Goal: Task Accomplishment & Management: Complete application form

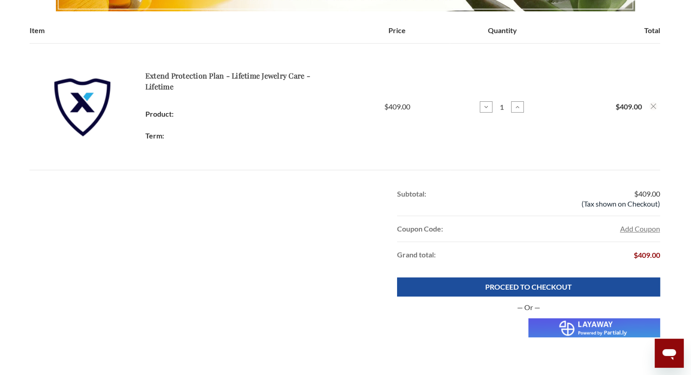
scroll to position [232, 0]
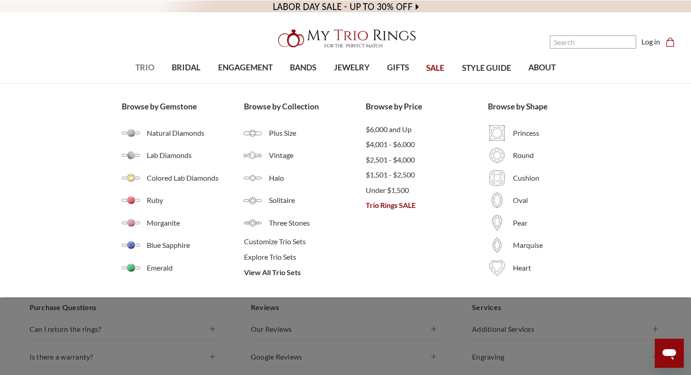
click at [141, 69] on span "TRIO" at bounding box center [144, 68] width 19 height 12
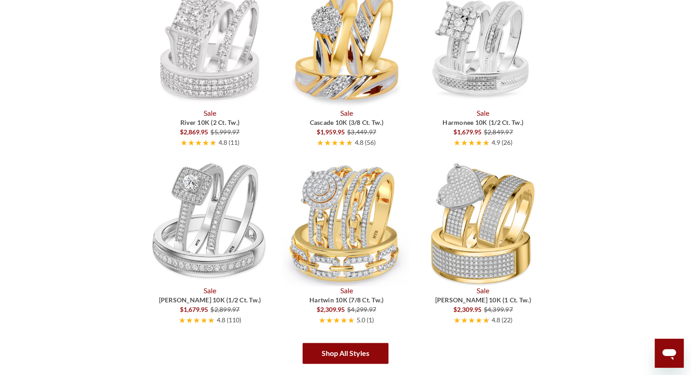
scroll to position [1344, 0]
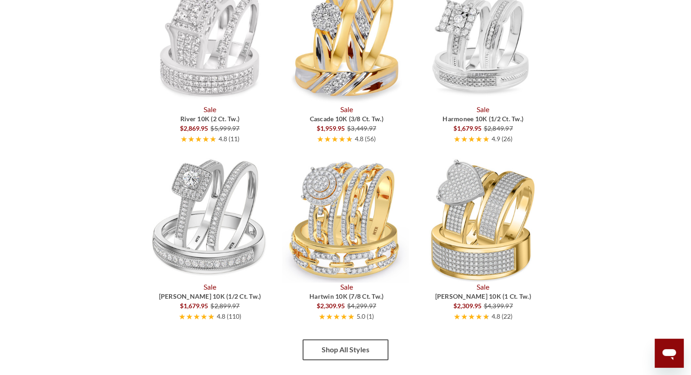
click at [334, 354] on link "Shop All Styles" at bounding box center [345, 349] width 86 height 21
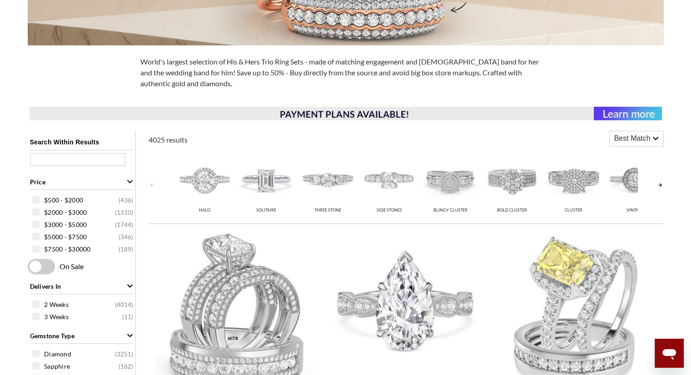
click at [334, 354] on img at bounding box center [405, 311] width 163 height 163
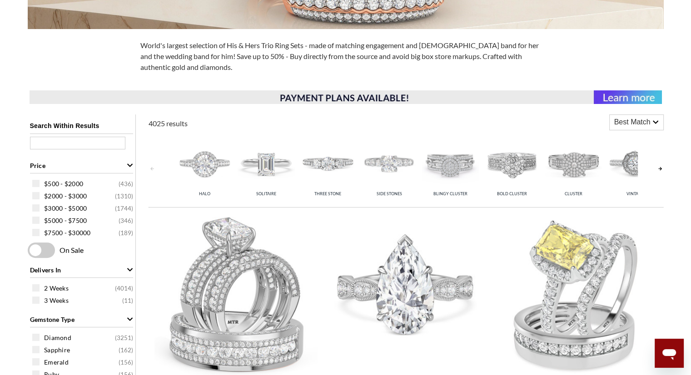
scroll to position [272, 0]
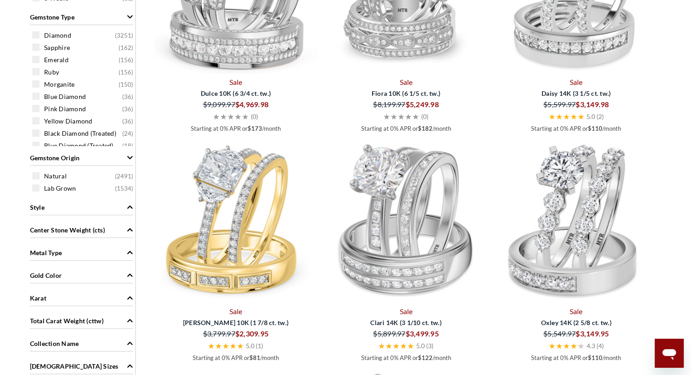
scroll to position [617, 0]
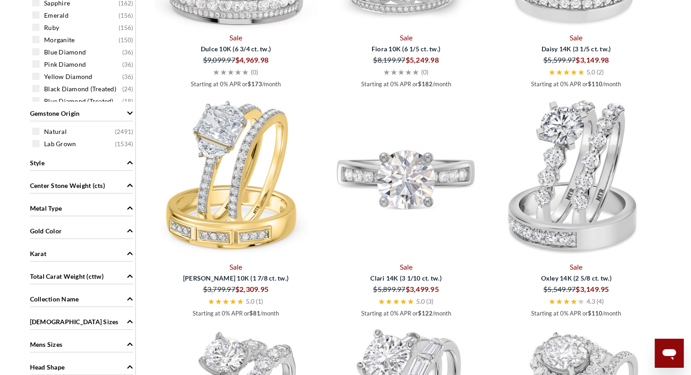
click at [380, 155] on img at bounding box center [405, 177] width 163 height 163
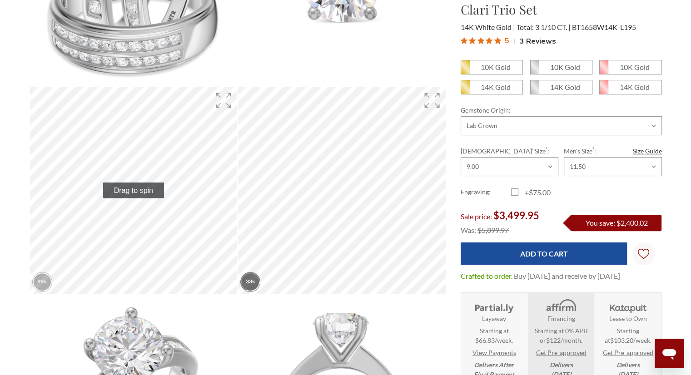
scroll to position [218, 0]
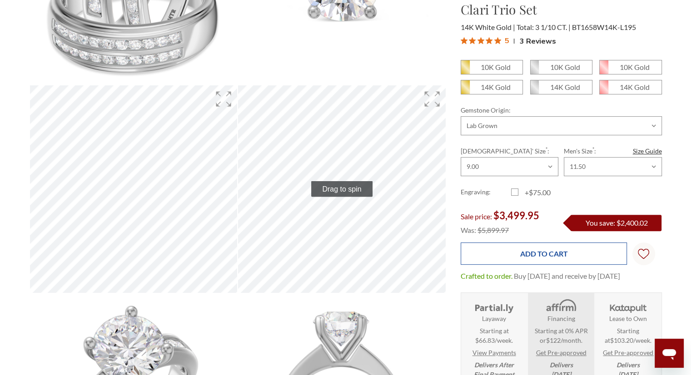
click at [568, 259] on input "Add to Cart" at bounding box center [543, 253] width 166 height 22
click at [568, 247] on input "Add to Cart" at bounding box center [543, 253] width 166 height 22
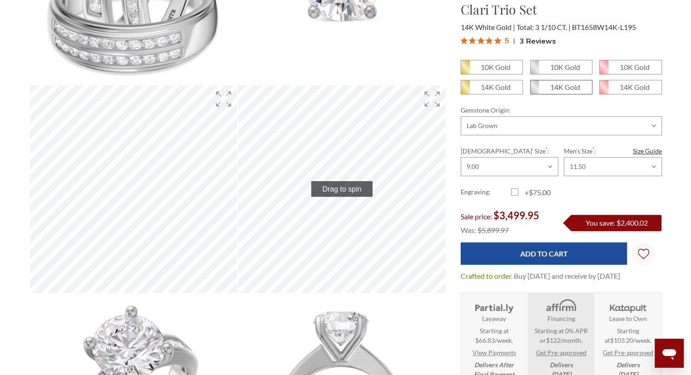
click at [561, 89] on em "14K Gold" at bounding box center [565, 87] width 30 height 9
click at [534, 90] on input "14K Gold" at bounding box center [533, 90] width 0 height 0
radio input "true"
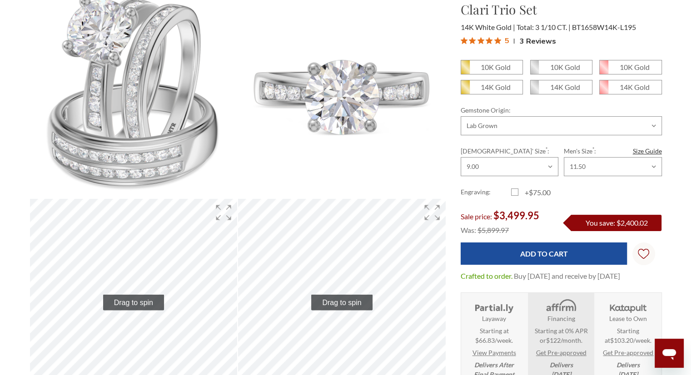
scroll to position [109, 0]
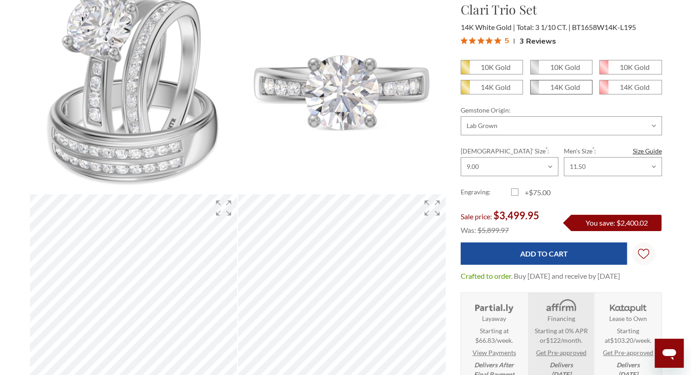
click at [568, 84] on em "14K Gold" at bounding box center [565, 87] width 30 height 9
click at [534, 90] on input "14K Gold" at bounding box center [533, 90] width 0 height 0
radio input "true"
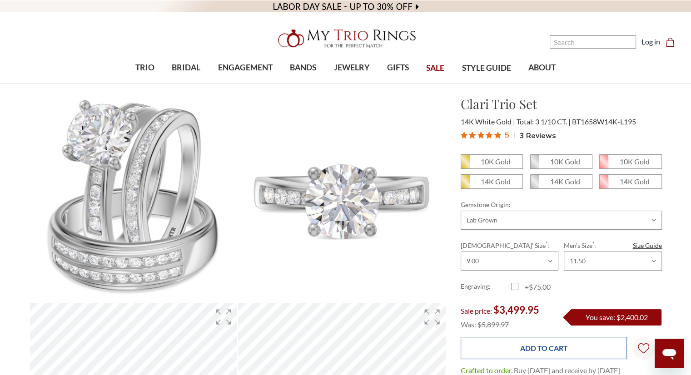
click at [543, 347] on input "Add to Cart" at bounding box center [543, 348] width 166 height 22
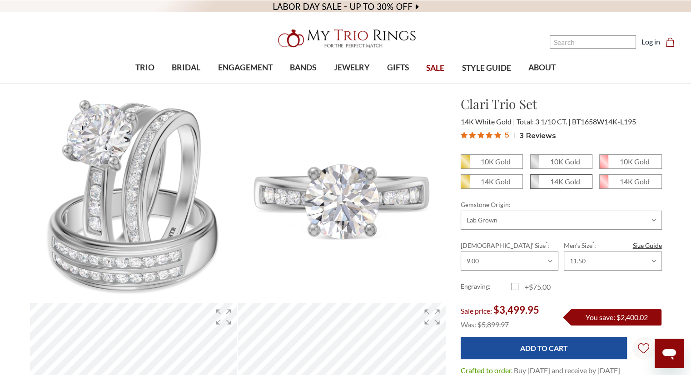
click at [549, 182] on span "14K Gold" at bounding box center [560, 182] width 61 height 14
click at [534, 185] on input "14K Gold" at bounding box center [533, 185] width 0 height 0
radio input "true"
drag, startPoint x: 0, startPoint y: 0, endPoint x: 549, endPoint y: 182, distance: 578.3
click at [549, 182] on span "14K Gold" at bounding box center [560, 182] width 61 height 14
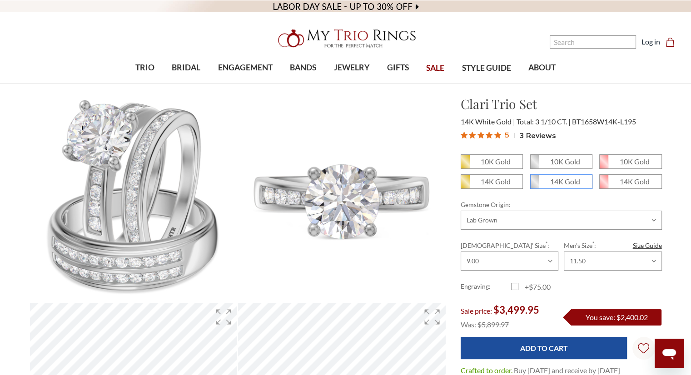
click at [534, 185] on input "14K Gold" at bounding box center [533, 185] width 0 height 0
radio input "true"
click at [552, 182] on em "14K Gold" at bounding box center [565, 181] width 30 height 9
click at [534, 185] on input "14K Gold" at bounding box center [533, 185] width 0 height 0
radio input "true"
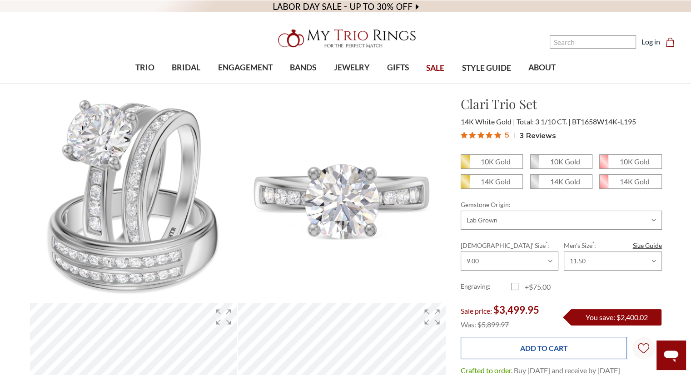
click at [547, 346] on input "Add to Cart" at bounding box center [543, 348] width 166 height 22
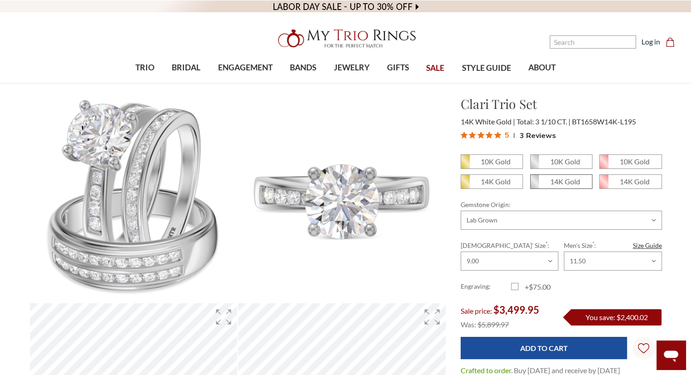
click at [533, 185] on icon at bounding box center [534, 182] width 9 height 14
click at [533, 185] on input "14K Gold" at bounding box center [533, 185] width 0 height 0
radio input "true"
click at [672, 351] on icon at bounding box center [670, 357] width 15 height 12
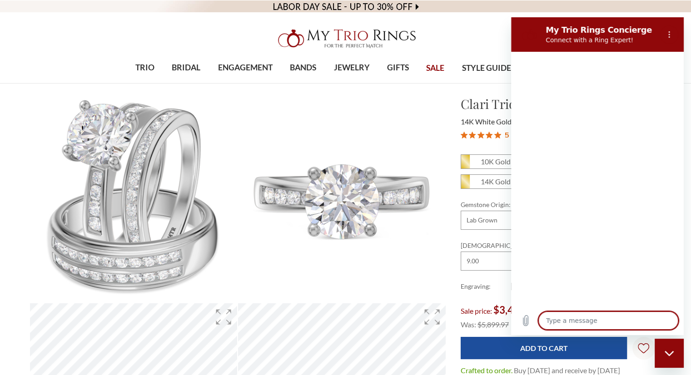
type textarea "x"
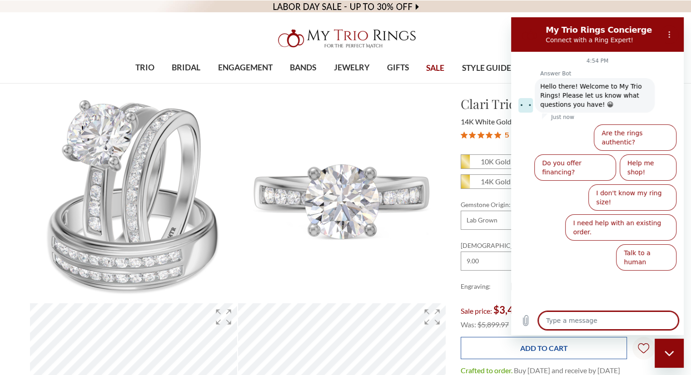
type textarea "i"
type textarea "x"
type textarea "i"
type textarea "x"
type textarea "i w"
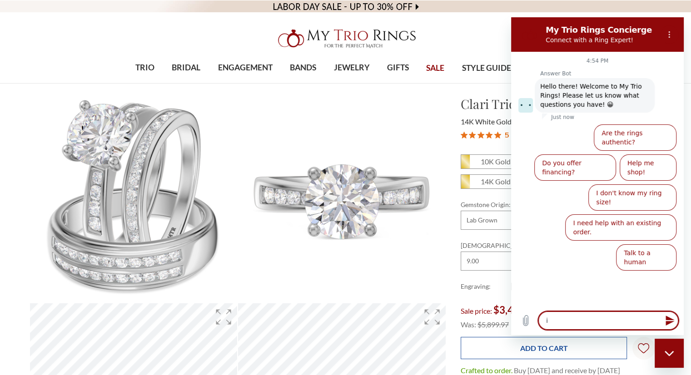
type textarea "x"
type textarea "i wa"
type textarea "x"
type textarea "i was"
type textarea "x"
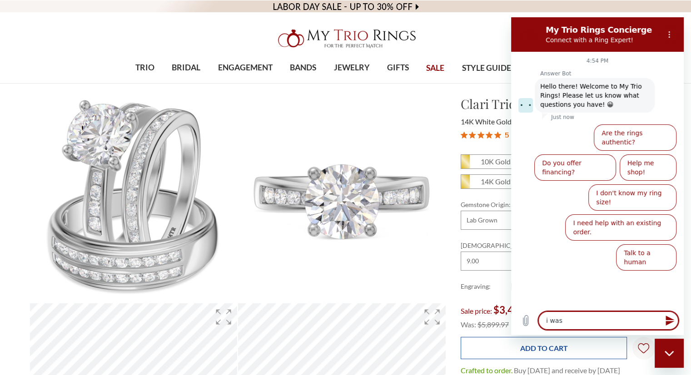
type textarea "i was"
type textarea "x"
type textarea "i was w"
type textarea "x"
type textarea "i was wo"
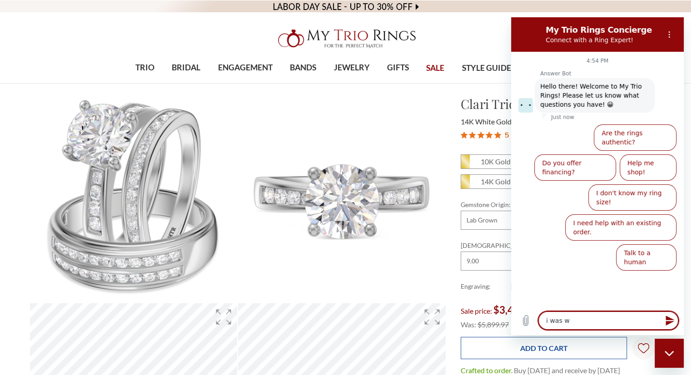
type textarea "x"
type textarea "i was won"
type textarea "x"
type textarea "i was woni"
type textarea "x"
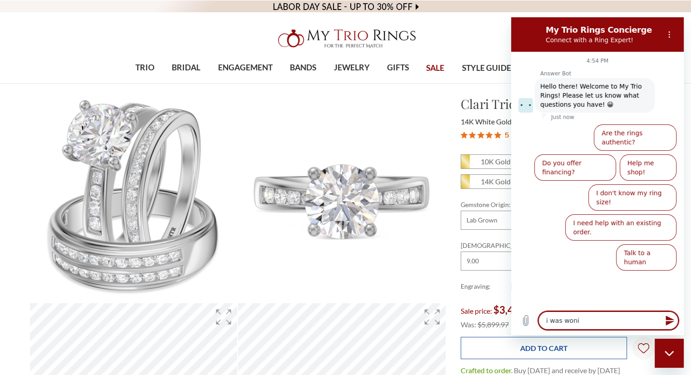
type textarea "i was wonin"
type textarea "x"
type textarea "i was woning"
type textarea "x"
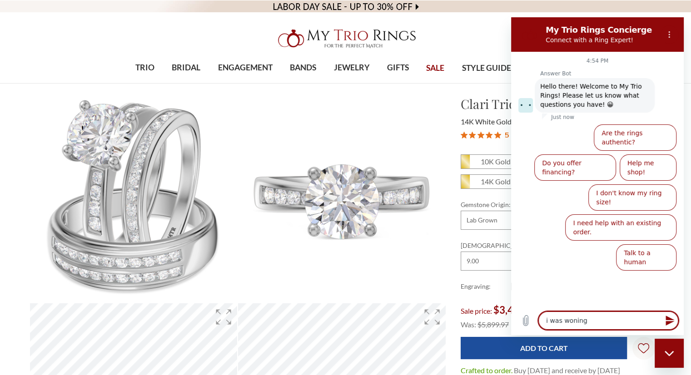
type textarea "i was wonin"
type textarea "x"
type textarea "i was woni"
type textarea "x"
type textarea "i was won"
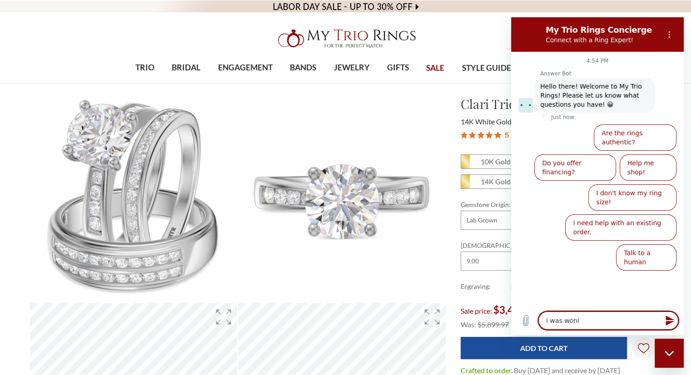
type textarea "x"
type textarea "i was wo"
type textarea "x"
type textarea "i was w"
type textarea "x"
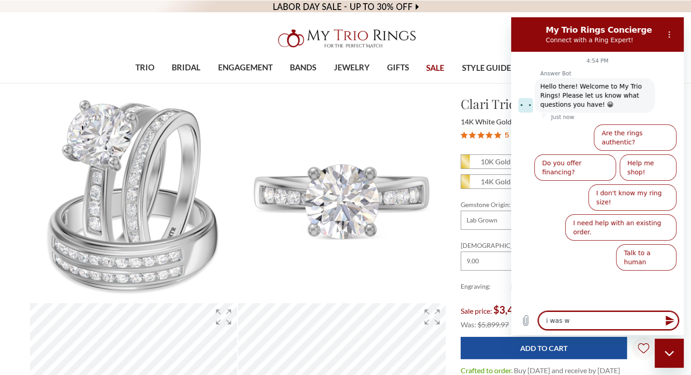
type textarea "i was"
type textarea "x"
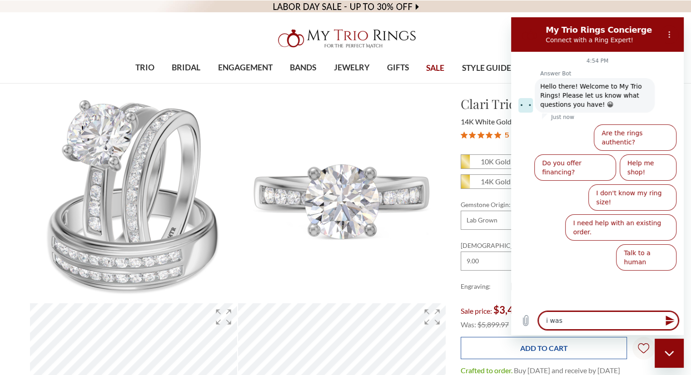
type textarea "i was s"
type textarea "x"
type textarea "i was se"
type textarea "x"
type textarea "i was see"
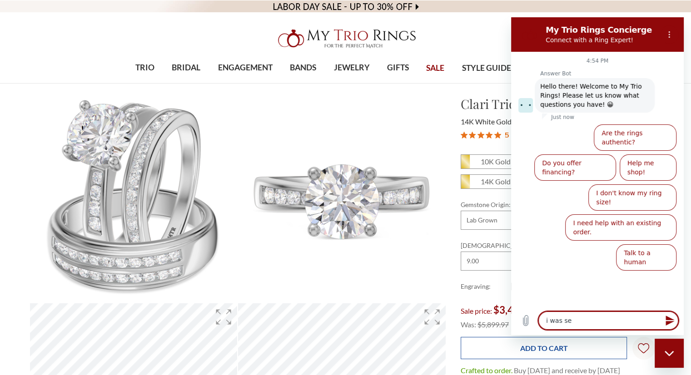
type textarea "x"
type textarea "i was seei"
type textarea "x"
type textarea "i was seein"
type textarea "x"
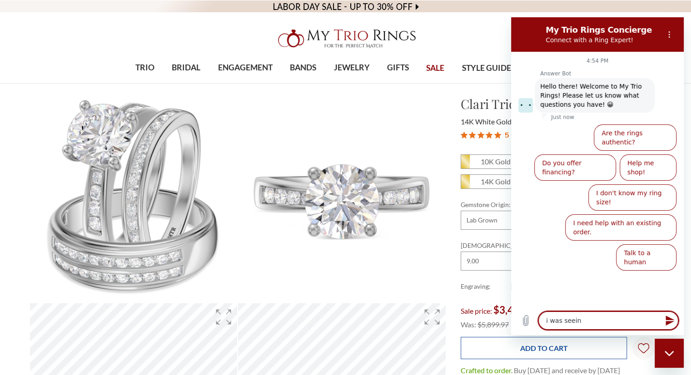
type textarea "i was seeing"
type textarea "x"
type textarea "i was seeing"
type textarea "x"
type textarea "i was seeing i"
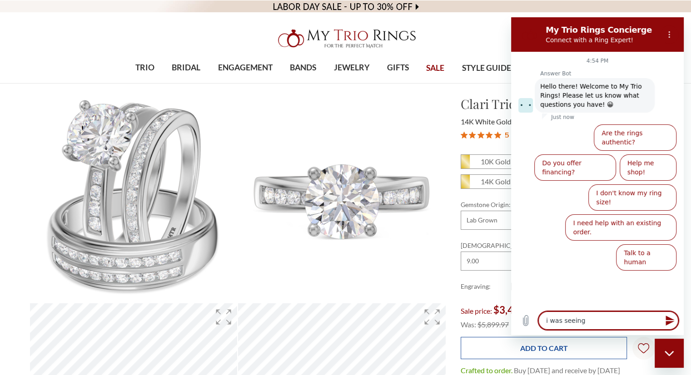
type textarea "x"
type textarea "i was seeing if"
type textarea "x"
type textarea "i was seeing if"
type textarea "x"
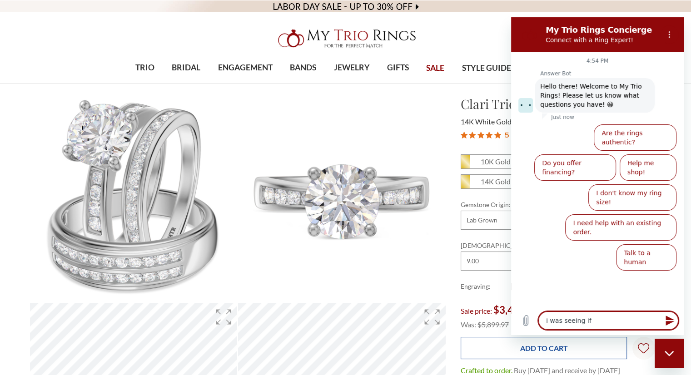
type textarea "i was seeing if y"
type textarea "x"
type textarea "i was seeing if ya"
type textarea "x"
type textarea "i was seeing if yal"
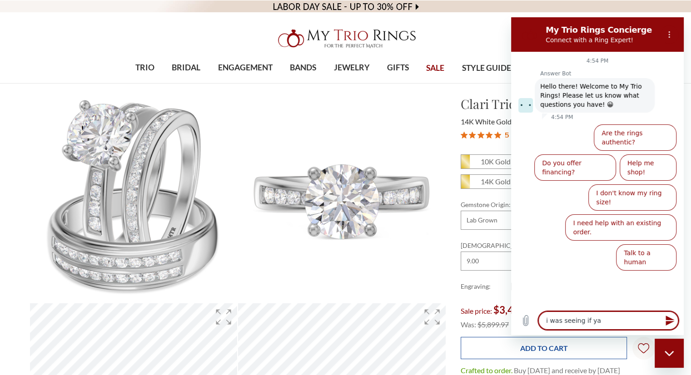
type textarea "x"
type textarea "i was seeing if yall"
type textarea "x"
type textarea "i was seeing if yall"
type textarea "x"
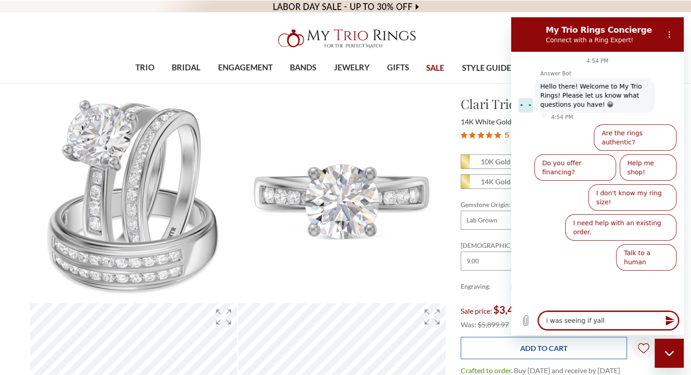
type textarea "i was seeing if yall t"
type textarea "x"
type textarea "i was seeing if yall th"
type textarea "x"
type textarea "i was seeing if yall the"
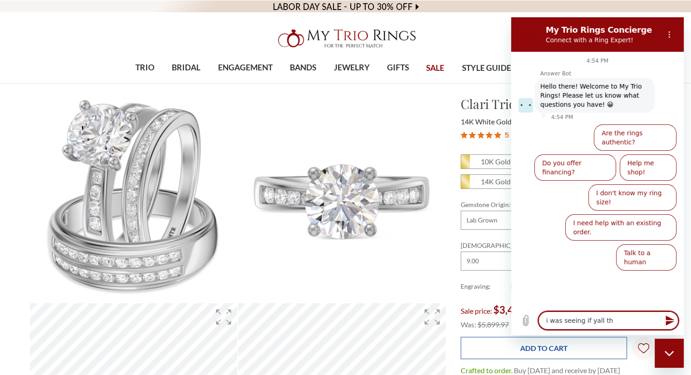
type textarea "x"
type textarea "i was seeing if yall th"
type textarea "x"
type textarea "i was seeing if yall thi"
type textarea "x"
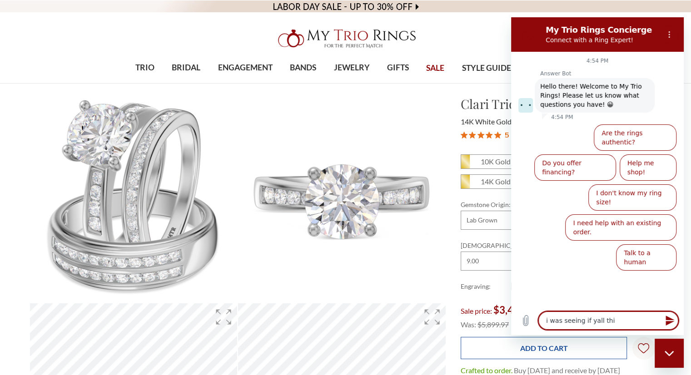
type textarea "i was seeing if yall this"
type textarea "x"
type textarea "i was seeing if yall this"
type textarea "x"
type textarea "i was seeing if yall this r"
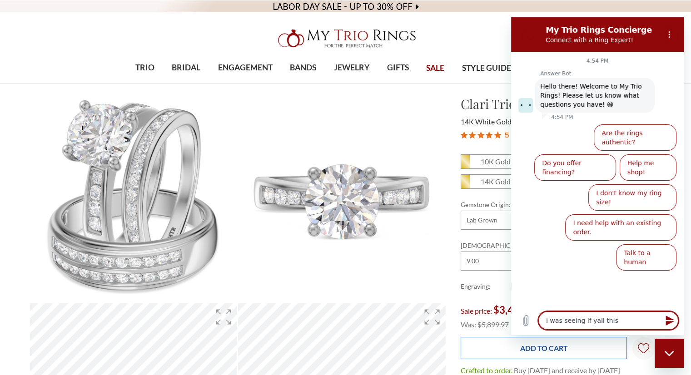
type textarea "x"
type textarea "i was seeing if yall this ri"
type textarea "x"
type textarea "i was seeing if yall this rin"
type textarea "x"
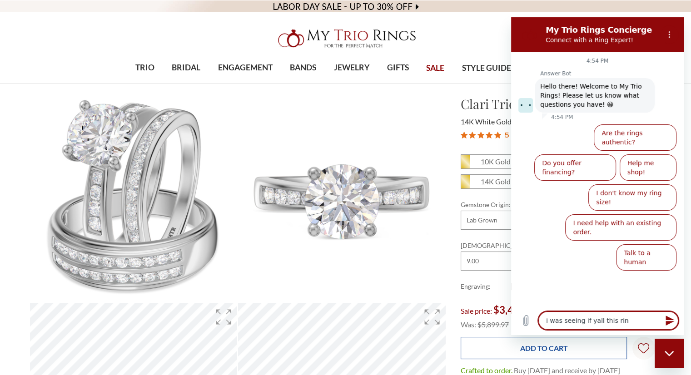
type textarea "i was seeing if yall this ring"
type textarea "x"
type textarea "i was seeing if yall this ring"
type textarea "x"
type textarea "i was seeing if yall this ring 1"
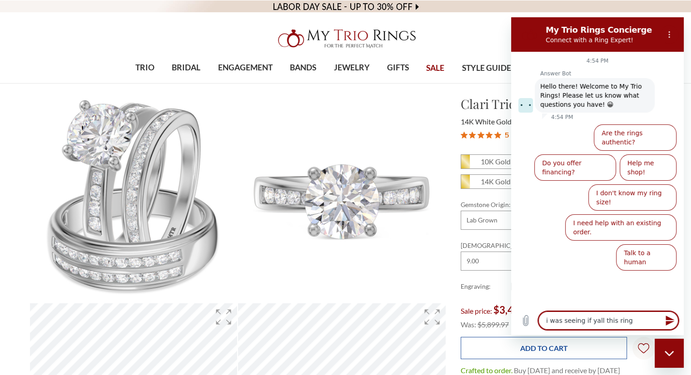
type textarea "x"
type textarea "i was seeing if yall this ring 14"
type textarea "x"
type textarea "i was seeing if yall this ring 14"
type textarea "x"
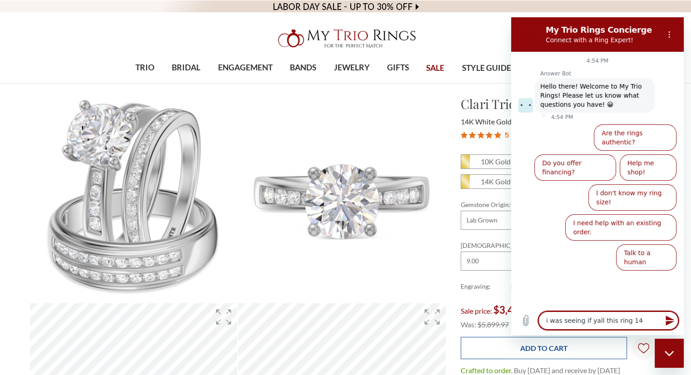
type textarea "i was seeing if yall this ring 14 c"
type textarea "x"
type textarea "i was seeing if yall this ring 14 ca"
type textarea "x"
type textarea "i was seeing if yall this ring 14 car"
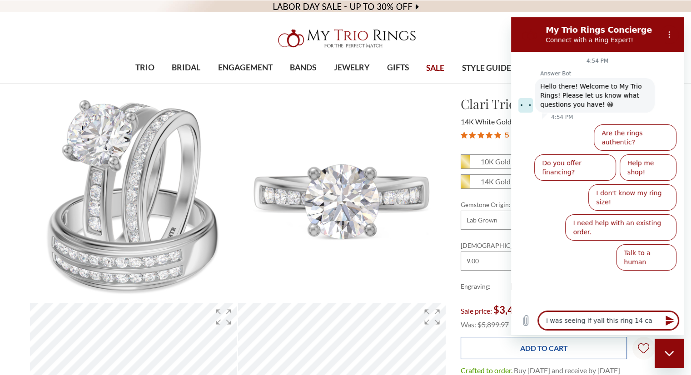
type textarea "x"
type textarea "i was seeing if yall this ring 14 cart"
type textarea "x"
type textarea "i was seeing if yall this ring 14 car"
type textarea "x"
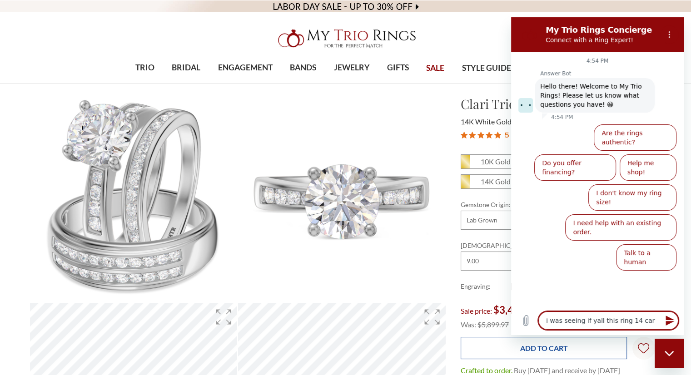
type textarea "i was seeing if yall this ring 14 ca"
type textarea "x"
type textarea "i was seeing if yall this ring 14 c"
type textarea "x"
type textarea "i was seeing if yall this ring 14 cr"
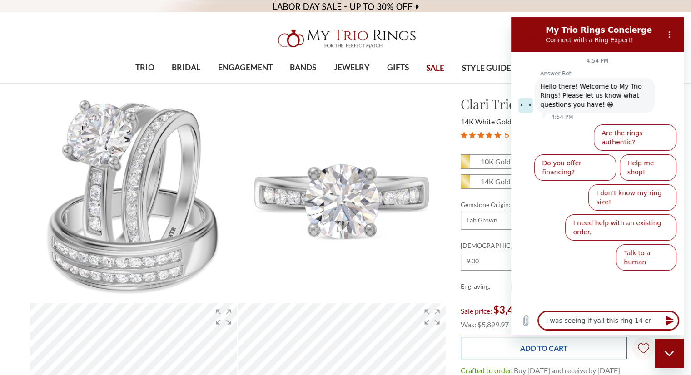
type textarea "x"
type textarea "i was seeing if yall this ring 14 cra"
type textarea "x"
type textarea "i was seeing if yall this ring 14 crat"
type textarea "x"
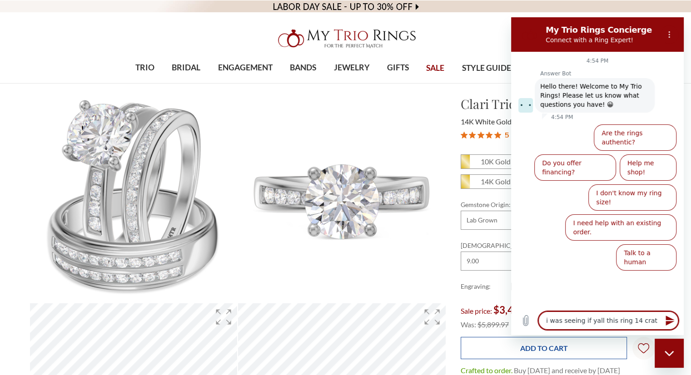
type textarea "i was seeing if yall this ring 14 crat"
type textarea "x"
type textarea "i was seeing if yall this ring 14 crat g"
type textarea "x"
type textarea "i was seeing if yall this ring 14 crat go"
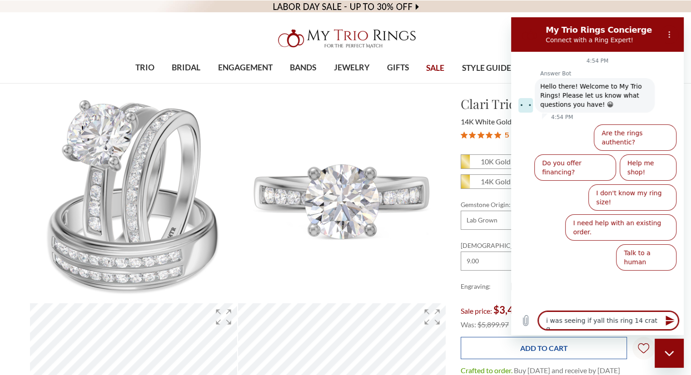
type textarea "x"
type textarea "i was seeing if yall this ring 14 crat gol"
type textarea "x"
type textarea "i was seeing if yall this ring 14 crat gold"
type textarea "x"
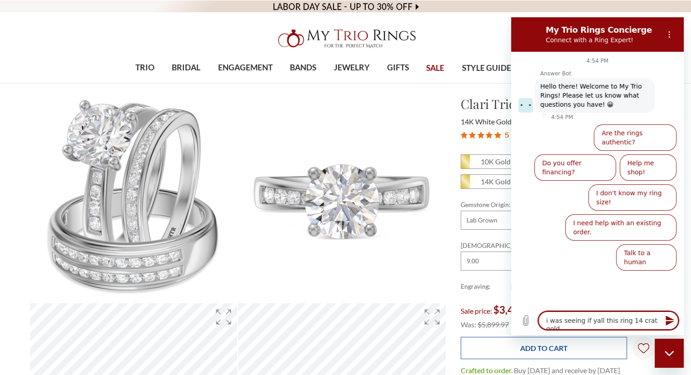
type textarea "i was seeing if yall this ring 14 crat gold"
type textarea "x"
type textarea "i was seeing if yall this ring 14 crat gold b"
type textarea "x"
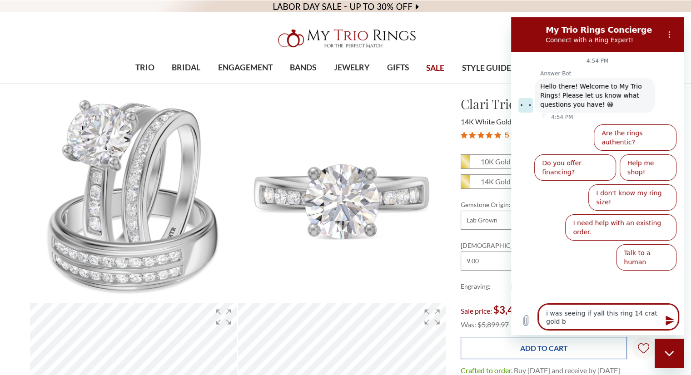
type textarea "i was seeing if yall this ring 14 crat gold be"
type textarea "x"
type textarea "i was seeing if yall this ring 14 crat gold bec"
type textarea "x"
type textarea "i was seeing if yall this ring 14 crat gold beca"
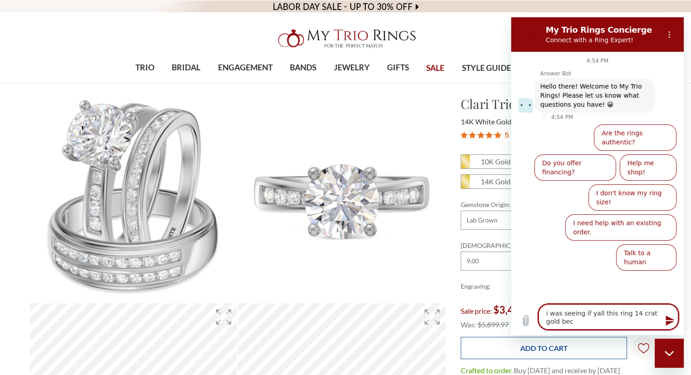
type textarea "x"
type textarea "i was seeing if yall this ring 14 crat gold becau"
type textarea "x"
type textarea "i was seeing if yall this ring 14 crat gold becaus"
type textarea "x"
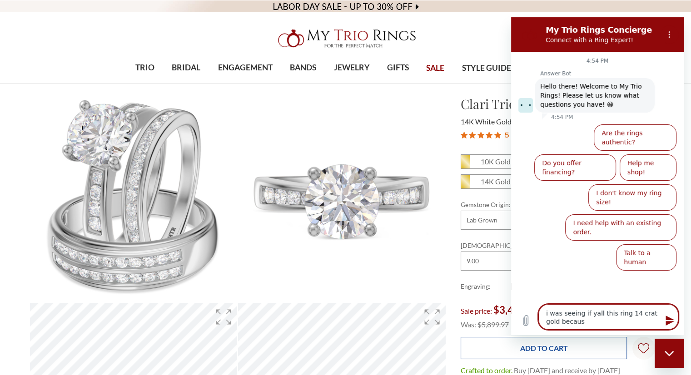
type textarea "i was seeing if yall this ring 14 crat gold because"
type textarea "x"
type textarea "i was seeing if yall this ring 14 crat gold because"
type textarea "x"
type textarea "i was seeing if yall this ring 14 crat gold because i"
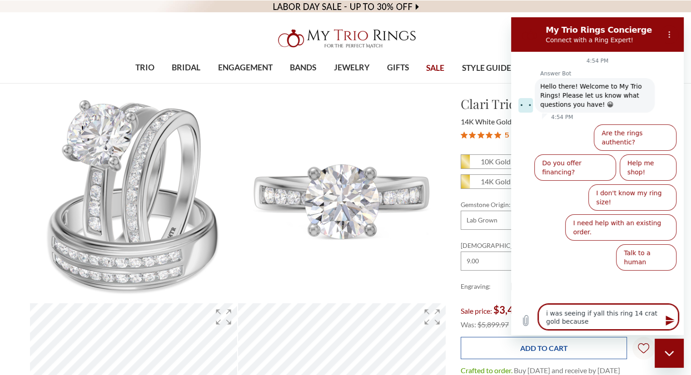
type textarea "x"
type textarea "i was seeing if yall this ring 14 crat gold because is"
type textarea "x"
type textarea "i was seeing if yall this ring 14 crat gold because ist"
type textarea "x"
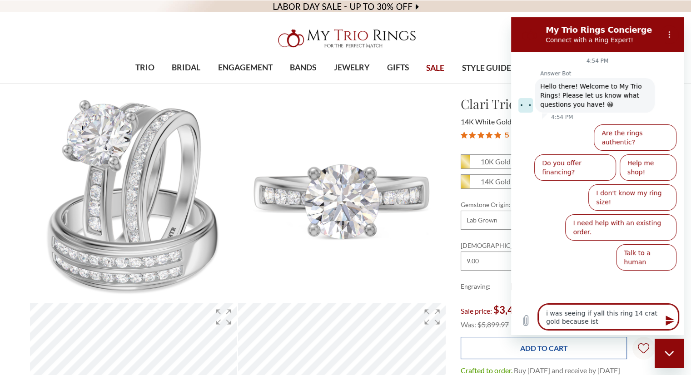
type textarea "i was seeing if yall this ring 14 crat gold because is"
type textarea "x"
type textarea "i was seeing if yall this ring 14 crat gold because i"
type textarea "x"
type textarea "i was seeing if yall this ring 14 crat gold because i'"
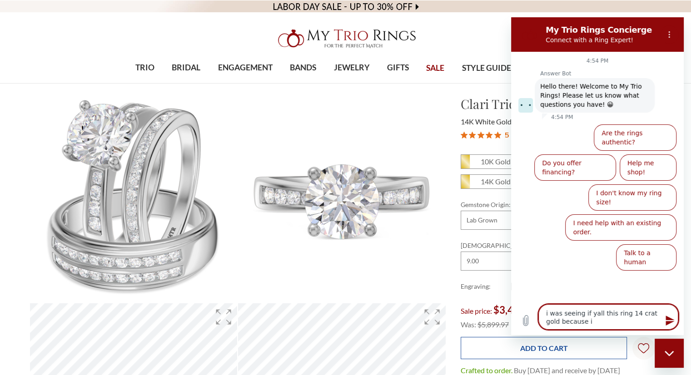
type textarea "x"
type textarea "i was seeing if yall this ring 14 crat gold because i't"
type textarea "x"
type textarea "i was seeing if yall this ring 14 crat gold because i'ts"
type textarea "x"
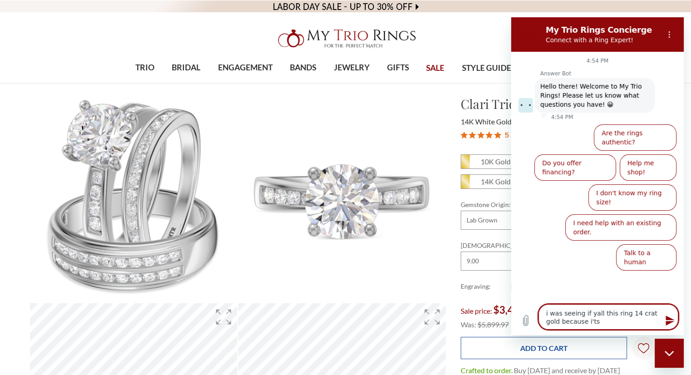
type textarea "i was seeing if yall this ring 14 crat gold because i'ts"
type textarea "x"
type textarea "i was seeing if yall this ring 14 crat gold because i'ts n"
type textarea "x"
type textarea "i was seeing if yall this ring 14 crat gold because i'ts no"
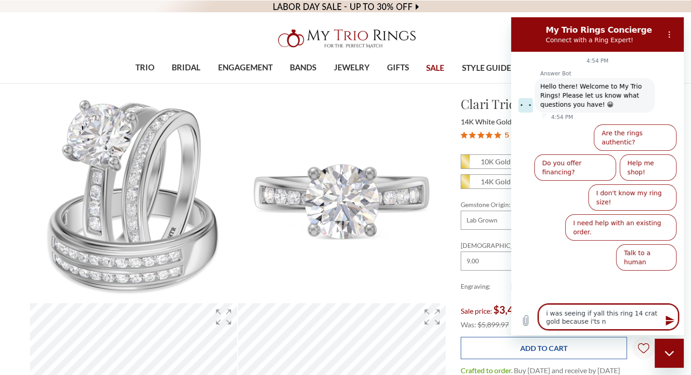
type textarea "x"
type textarea "i was seeing if yall this ring 14 crat gold because i'ts not"
type textarea "x"
type textarea "i was seeing if yall this ring 14 crat gold because i'ts not"
type textarea "x"
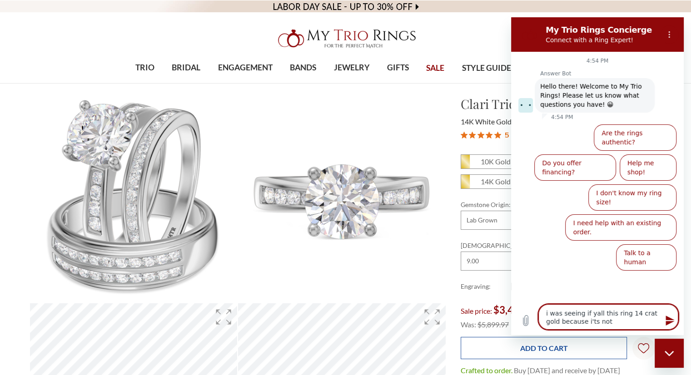
type textarea "i was seeing if yall this ring 14 crat gold because i'ts not l"
type textarea "x"
type textarea "i was seeing if yall this ring 14 crat gold because i'ts not le"
type textarea "x"
type textarea "i was seeing if yall this ring 14 crat gold because i'ts not let"
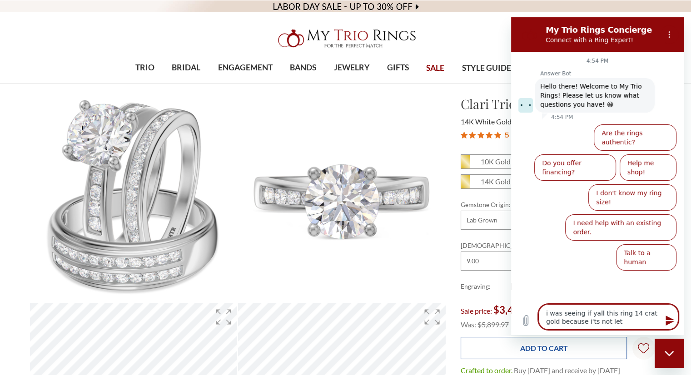
type textarea "x"
type textarea "i was seeing if yall this ring 14 crat gold because i'ts not lett"
type textarea "x"
type textarea "i was seeing if yall this ring 14 crat gold because i'ts not letti"
type textarea "x"
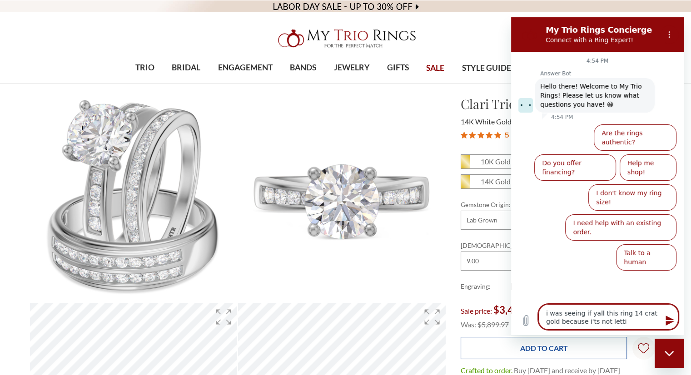
type textarea "i was seeing if yall this ring 14 crat gold because i'ts not lettin"
type textarea "x"
type textarea "i was seeing if yall this ring 14 crat gold because i'ts not letting"
type textarea "x"
type textarea "i was seeing if yall this ring 14 crat gold because i'ts not letting"
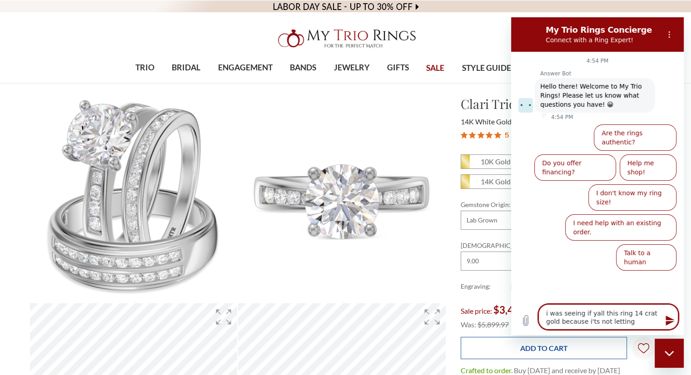
type textarea "x"
type textarea "i was seeing if yall this ring 14 crat gold because i'ts not letting m"
type textarea "x"
type textarea "i was seeing if yall this ring 14 crat gold because i'ts not letting me"
type textarea "x"
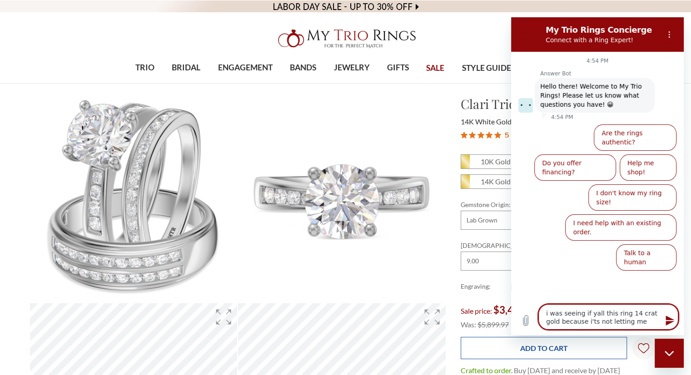
type textarea "i was seeing if yall this ring 14 crat gold because i'ts not letting me"
type textarea "x"
type textarea "i was seeing if yall this ring 14 crat gold because i'ts not letting me p"
type textarea "x"
type textarea "i was seeing if yall this ring 14 crat gold because i'ts not letting me pu"
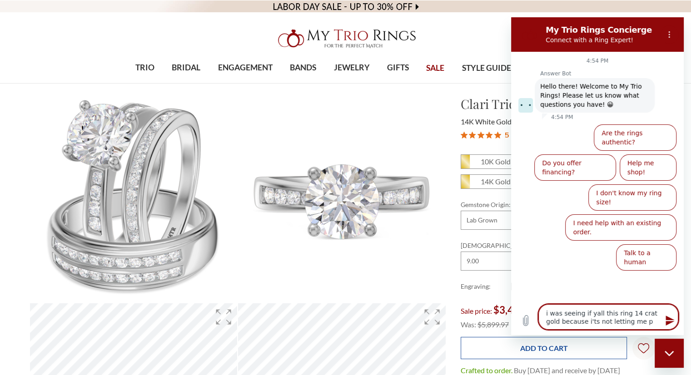
type textarea "x"
type textarea "i was seeing if yall this ring 14 crat gold because i'ts not letting me pus"
type textarea "x"
type textarea "i was seeing if yall this ring 14 crat gold because i'ts not letting me push"
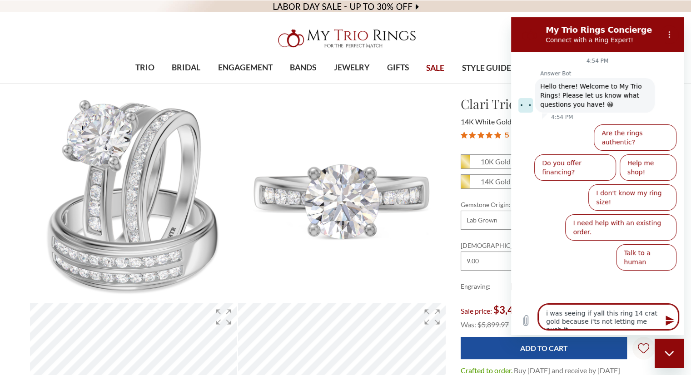
click at [667, 325] on icon "Send message" at bounding box center [669, 320] width 11 height 11
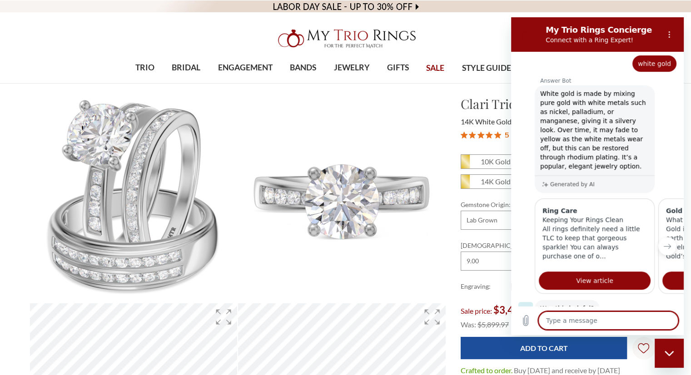
scroll to position [370, 0]
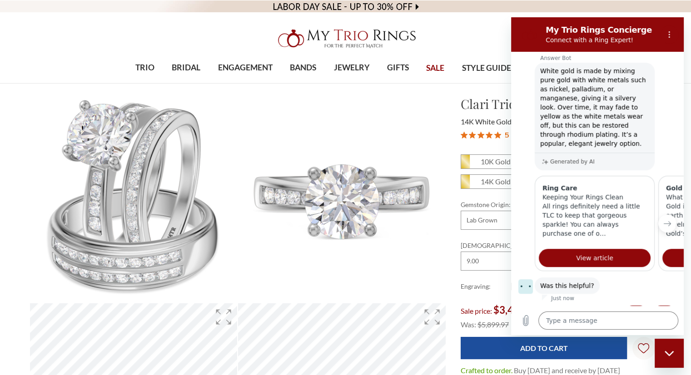
click at [630, 306] on button "Yes" at bounding box center [635, 314] width 25 height 17
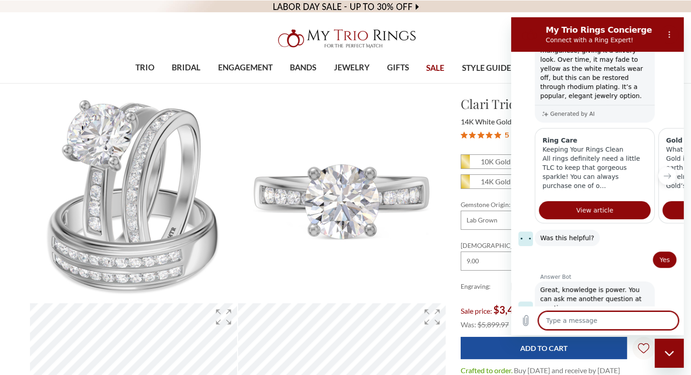
scroll to position [420, 0]
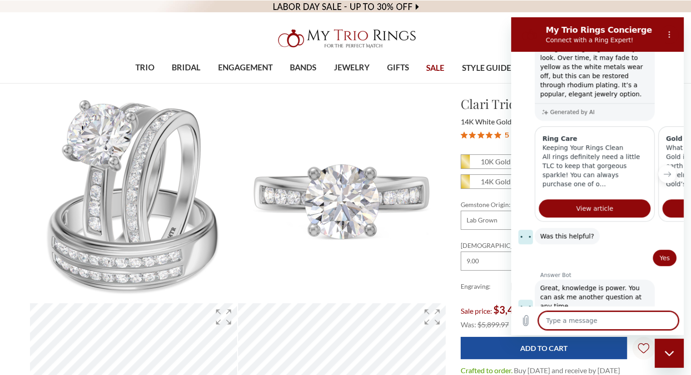
click at [671, 351] on icon "Close messaging window" at bounding box center [669, 354] width 10 height 6
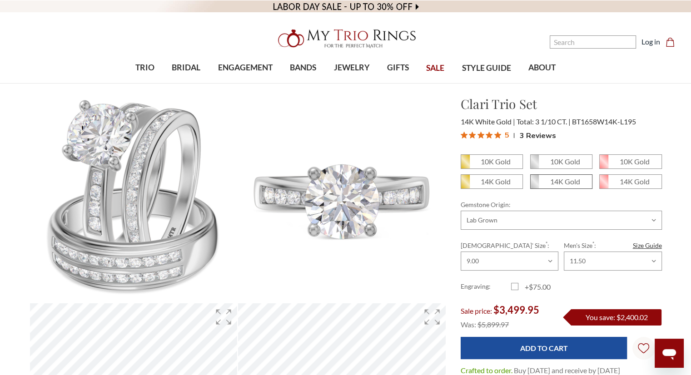
click at [545, 182] on span "14K Gold" at bounding box center [560, 182] width 61 height 14
click at [534, 185] on input "14K Gold" at bounding box center [533, 185] width 0 height 0
click at [652, 42] on link "Log in" at bounding box center [650, 41] width 19 height 11
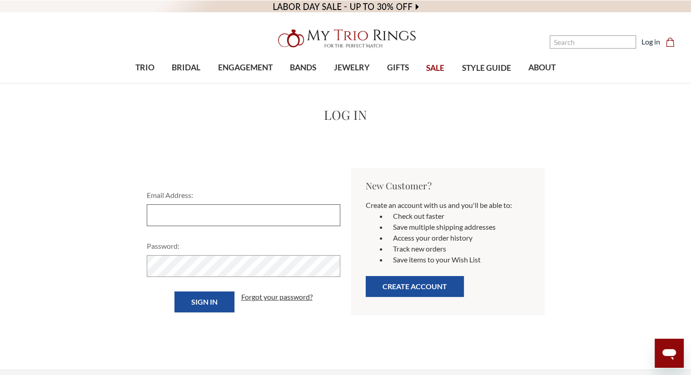
click at [177, 209] on input "Email Address:" at bounding box center [243, 215] width 193 height 22
type input "[EMAIL_ADDRESS][DOMAIN_NAME]"
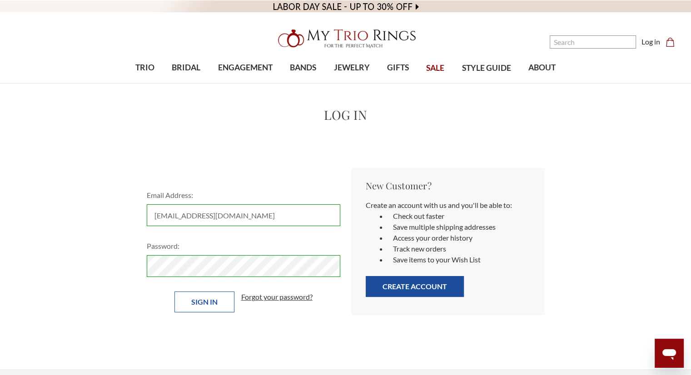
click at [207, 302] on input "Sign in" at bounding box center [204, 301] width 60 height 21
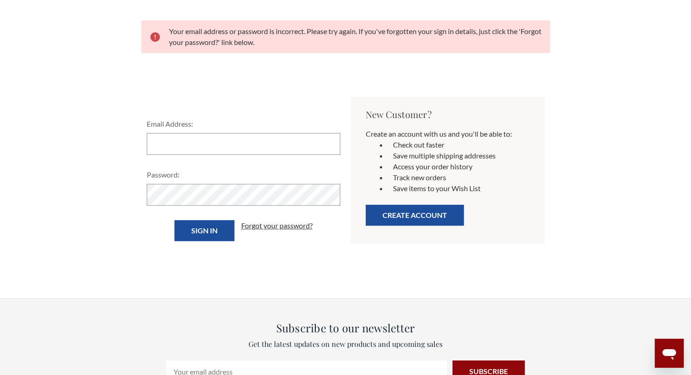
scroll to position [127, 0]
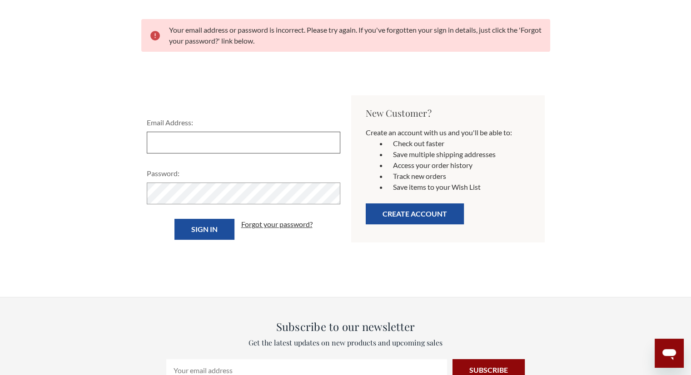
click at [160, 144] on input "Email Address:" at bounding box center [243, 143] width 193 height 22
type input "patriciawilliams2451@yahoo.com"
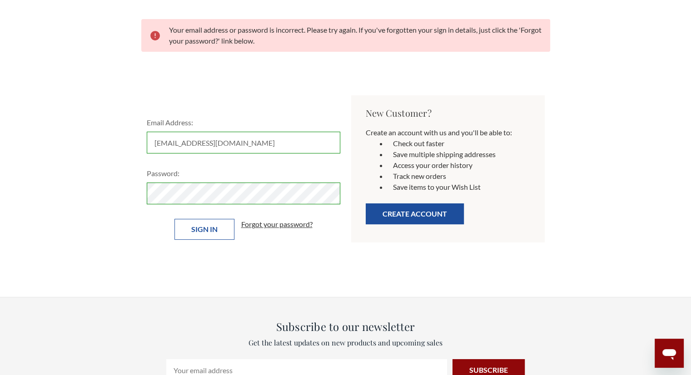
click at [194, 230] on input "Sign in" at bounding box center [204, 229] width 60 height 21
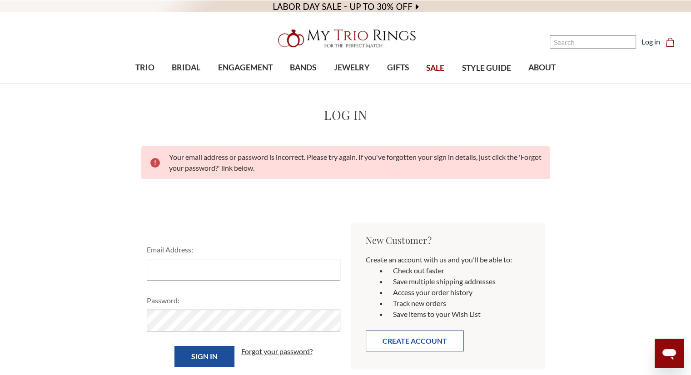
click at [426, 338] on button "Create Account" at bounding box center [414, 341] width 98 height 21
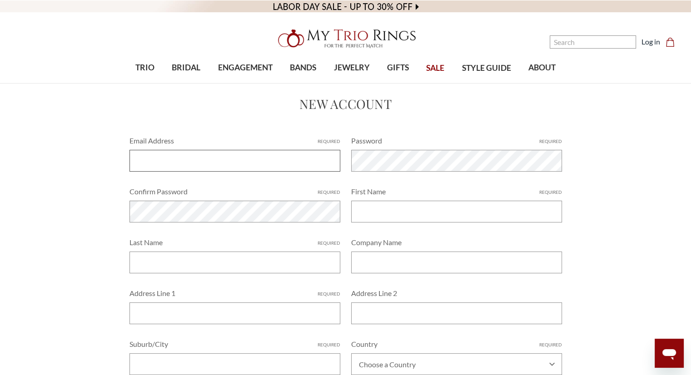
click at [139, 162] on input "Email Address Required" at bounding box center [234, 161] width 211 height 22
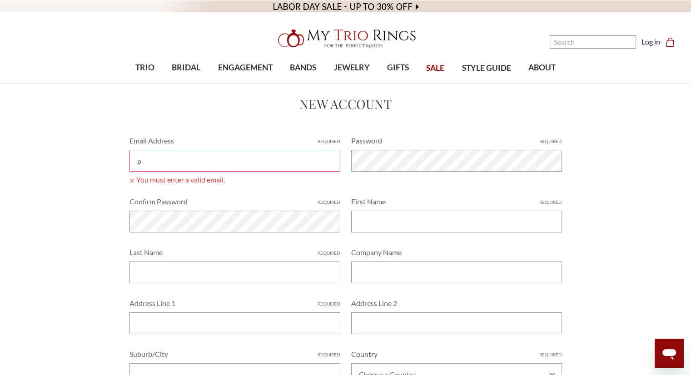
type input "[EMAIL_ADDRESS][DOMAIN_NAME]"
type input "[PERSON_NAME]"
type input "[STREET_ADDRESS]"
type input "Columbus"
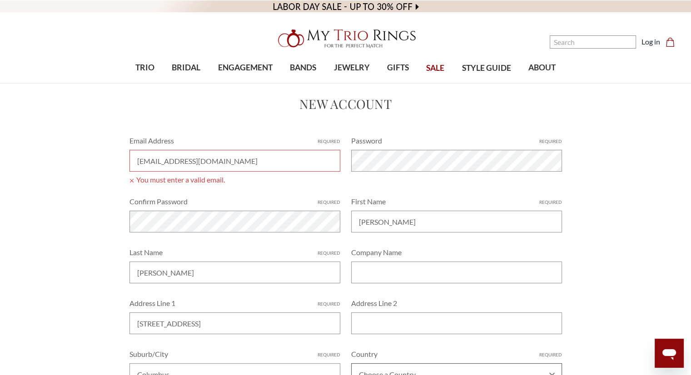
select select "United States"
type input "Ohio"
type input "43211"
type input "6149663485"
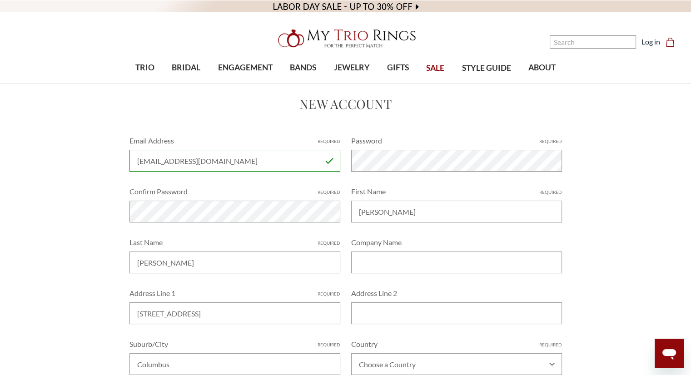
select select "Ohio"
click at [8, 211] on div "Home Create Account New Account Email Address Required patriciawilliams2451@yah…" at bounding box center [346, 337] width 676 height 486
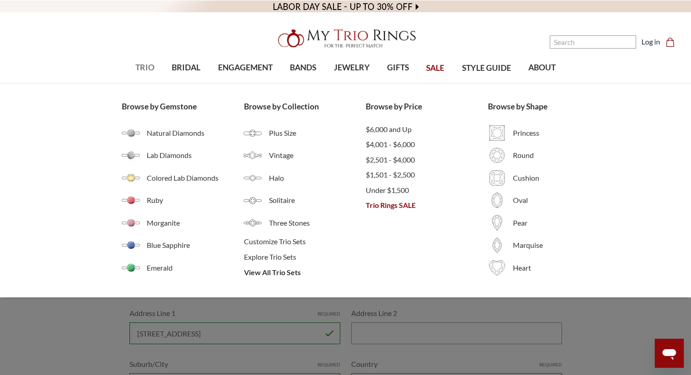
click at [147, 67] on span "TRIO" at bounding box center [144, 68] width 19 height 12
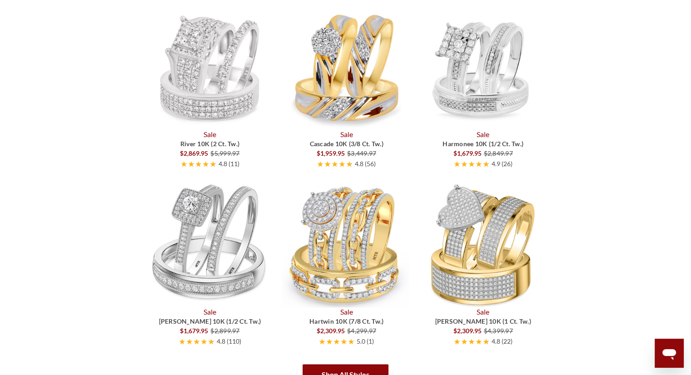
scroll to position [1380, 0]
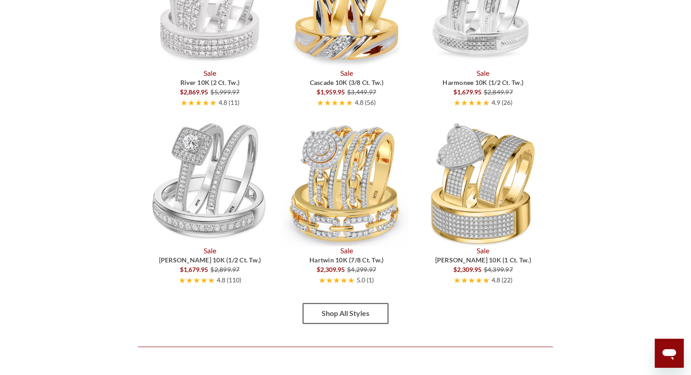
click at [359, 311] on link "Shop All Styles" at bounding box center [345, 313] width 86 height 21
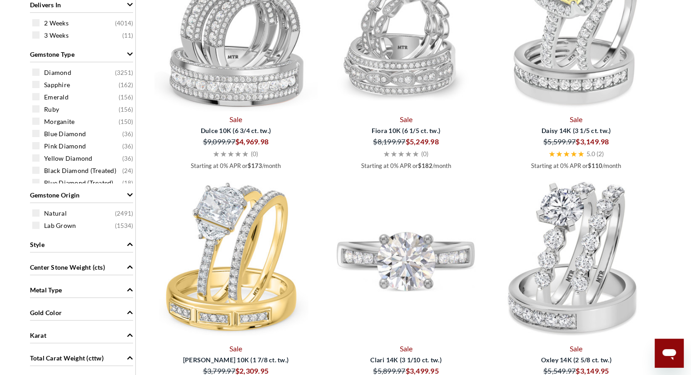
scroll to position [527, 0]
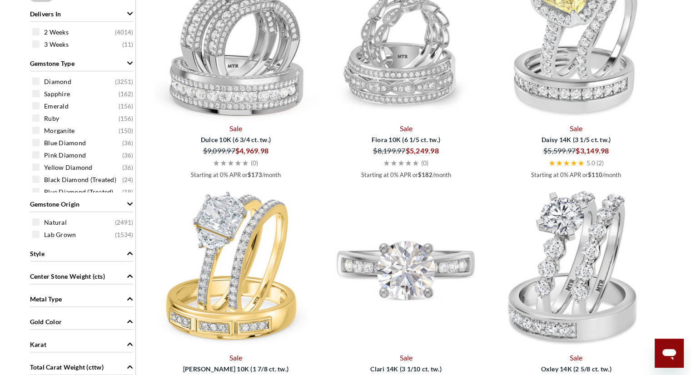
click at [413, 260] on img at bounding box center [405, 268] width 163 height 163
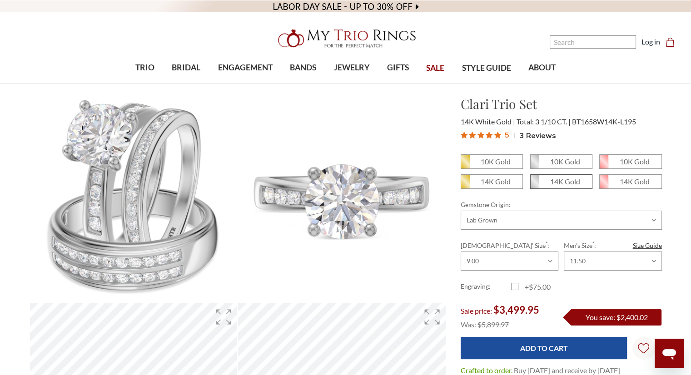
click at [538, 179] on icon at bounding box center [534, 182] width 9 height 14
click at [534, 185] on input "14K Gold" at bounding box center [533, 185] width 0 height 0
radio input "true"
click at [653, 218] on select "Choose Options Natural Lab Grown" at bounding box center [560, 220] width 201 height 19
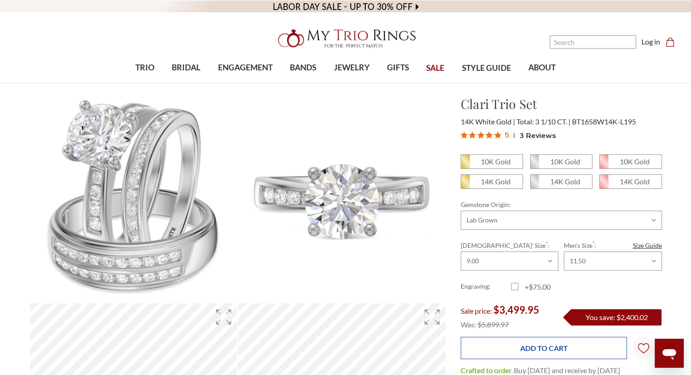
click at [521, 346] on input "Add to Cart" at bounding box center [543, 348] width 166 height 22
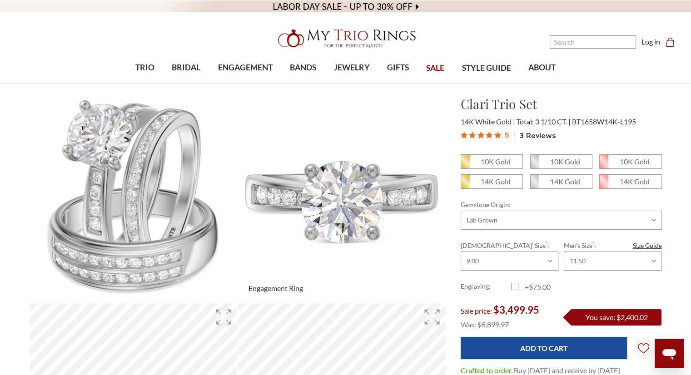
click at [432, 178] on img at bounding box center [341, 198] width 228 height 228
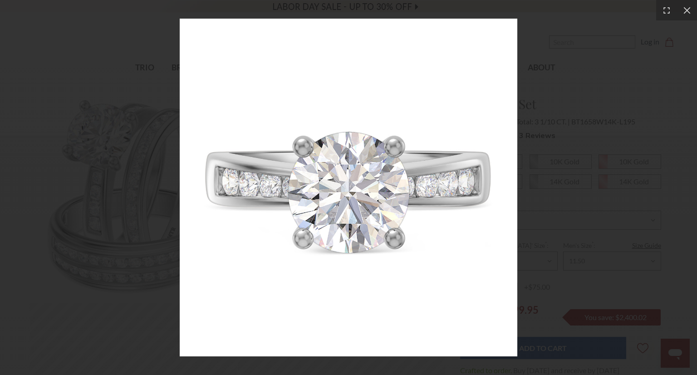
click at [616, 69] on div at bounding box center [348, 187] width 697 height 375
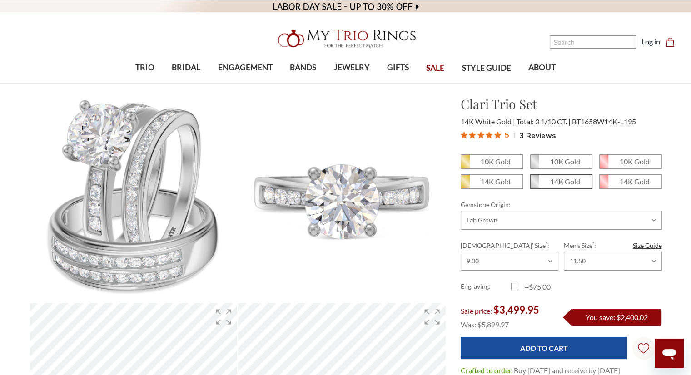
click at [560, 181] on em "14K Gold" at bounding box center [565, 181] width 30 height 9
click at [534, 185] on input "14K Gold" at bounding box center [533, 185] width 0 height 0
radio input "true"
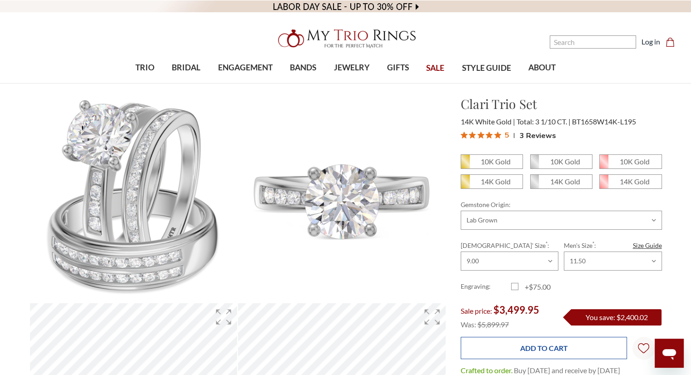
click at [559, 346] on input "Add to Cart" at bounding box center [543, 348] width 166 height 22
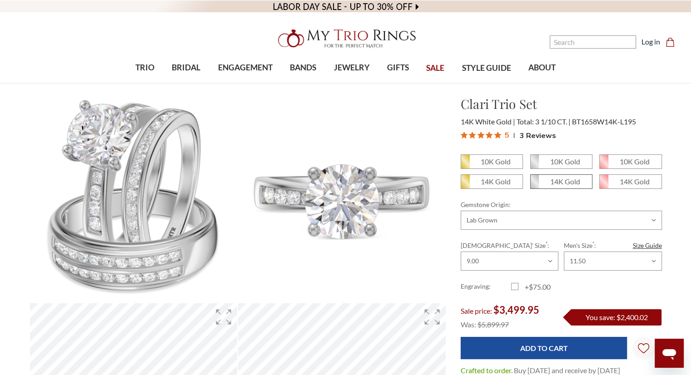
click at [557, 176] on span "14K Gold" at bounding box center [560, 182] width 61 height 14
click at [534, 185] on input "14K Gold" at bounding box center [533, 185] width 0 height 0
radio input "true"
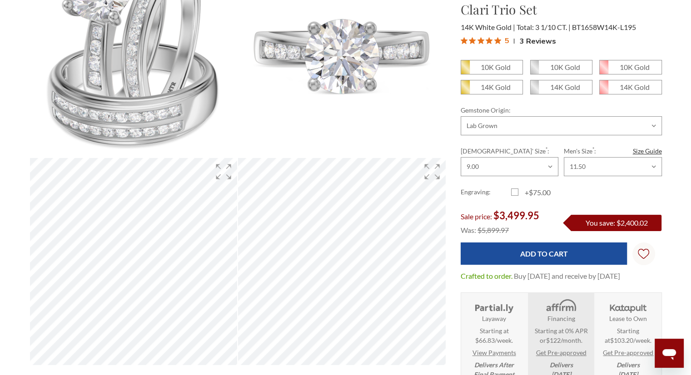
scroll to position [163, 0]
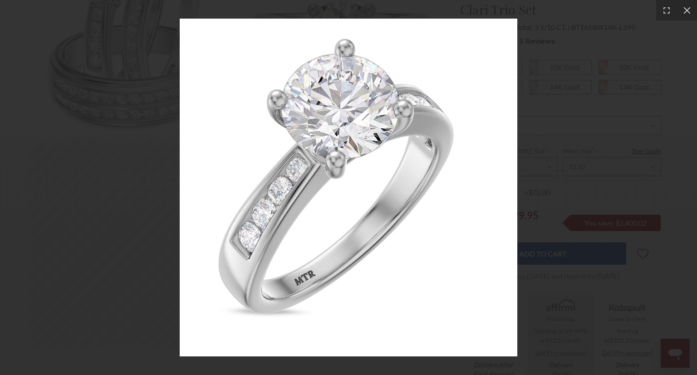
click at [504, 26] on img at bounding box center [348, 187] width 337 height 337
click at [514, 20] on img at bounding box center [348, 187] width 337 height 337
click at [683, 8] on icon at bounding box center [687, 10] width 9 height 9
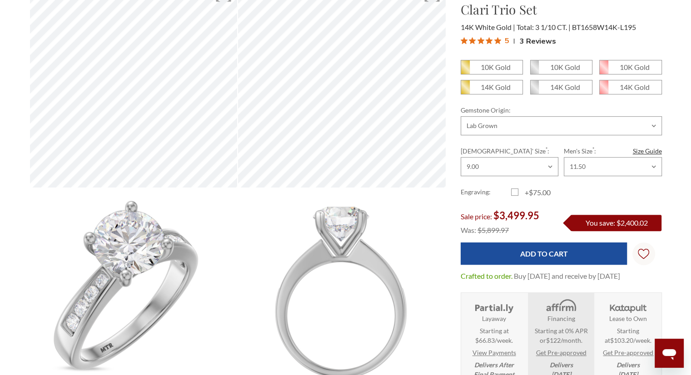
scroll to position [327, 0]
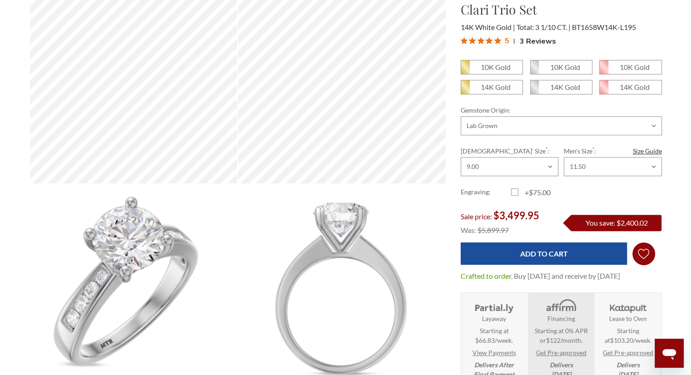
click at [643, 253] on icon "Wish Lists Wish Lists" at bounding box center [642, 254] width 11 height 68
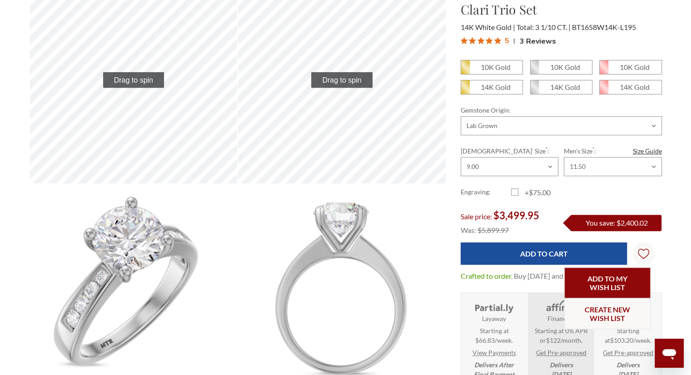
click at [631, 277] on link "Add to My Wish List" at bounding box center [607, 282] width 86 height 31
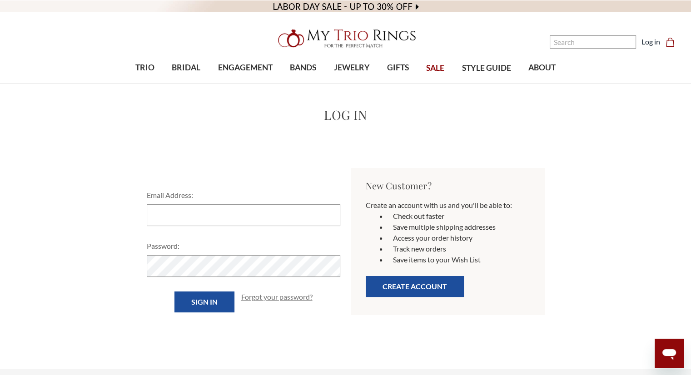
click at [268, 296] on link "Forgot your password?" at bounding box center [276, 296] width 71 height 11
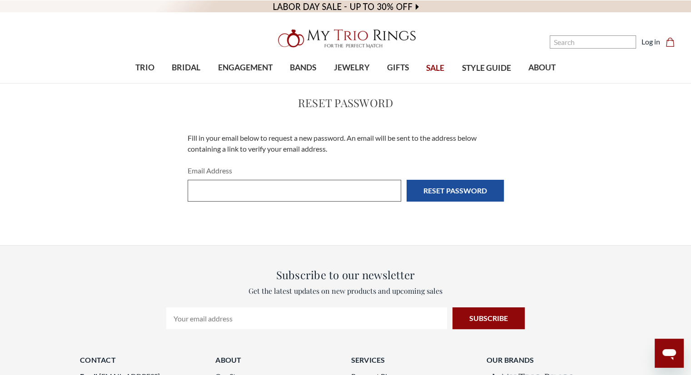
click at [253, 194] on input "Email Address" at bounding box center [294, 191] width 213 height 22
type input "ringowilliams123@gmail.com"
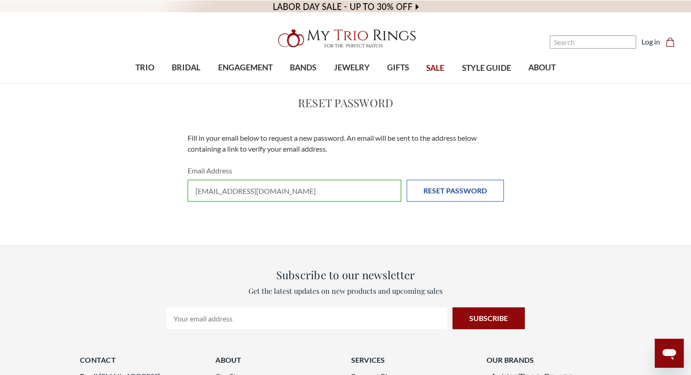
click at [450, 193] on input "Reset Password" at bounding box center [454, 191] width 97 height 22
